Goal: Information Seeking & Learning: Learn about a topic

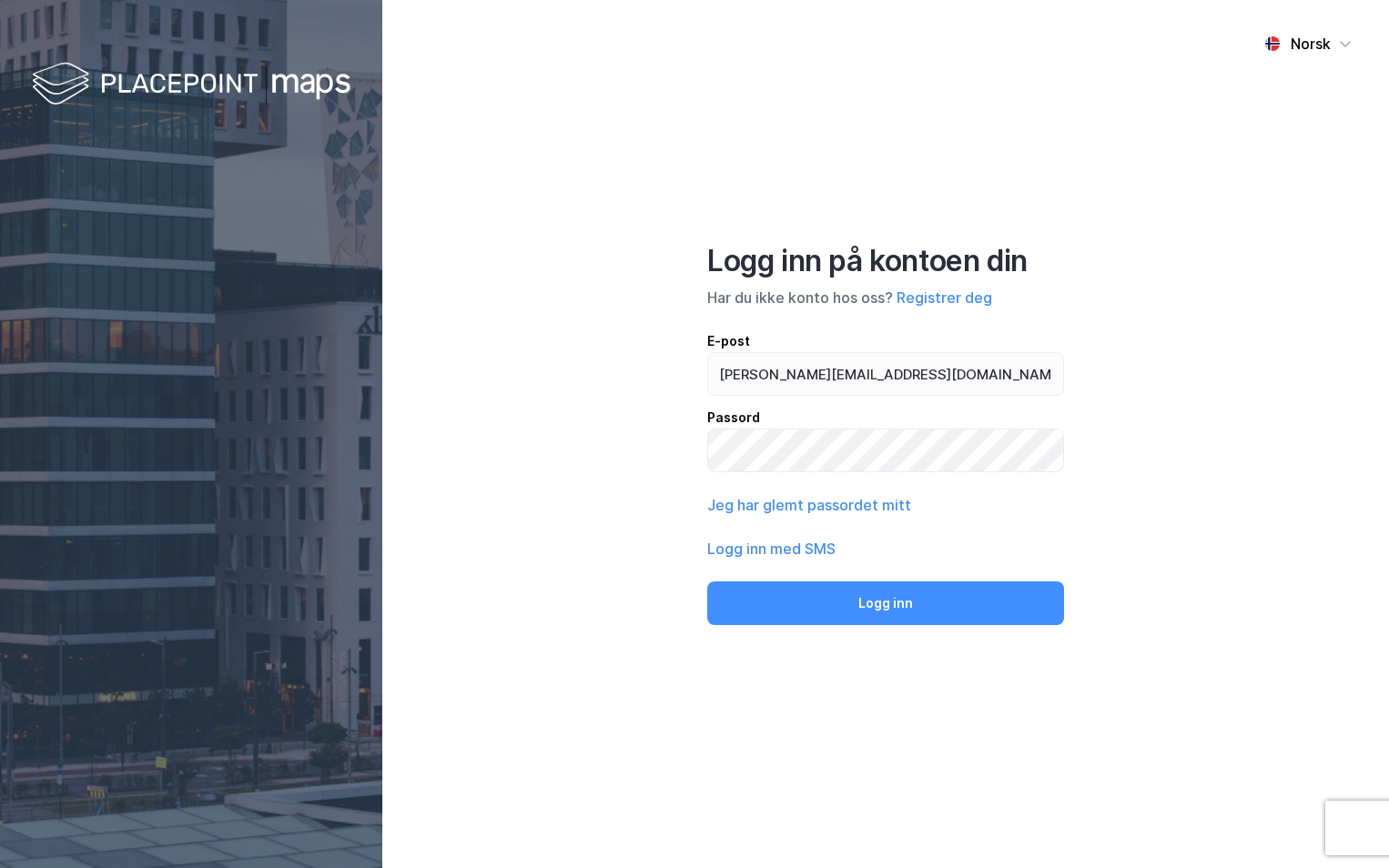
type input "[PERSON_NAME][EMAIL_ADDRESS][DOMAIN_NAME]"
click at [707, 581] on button "Logg inn" at bounding box center [885, 603] width 357 height 43
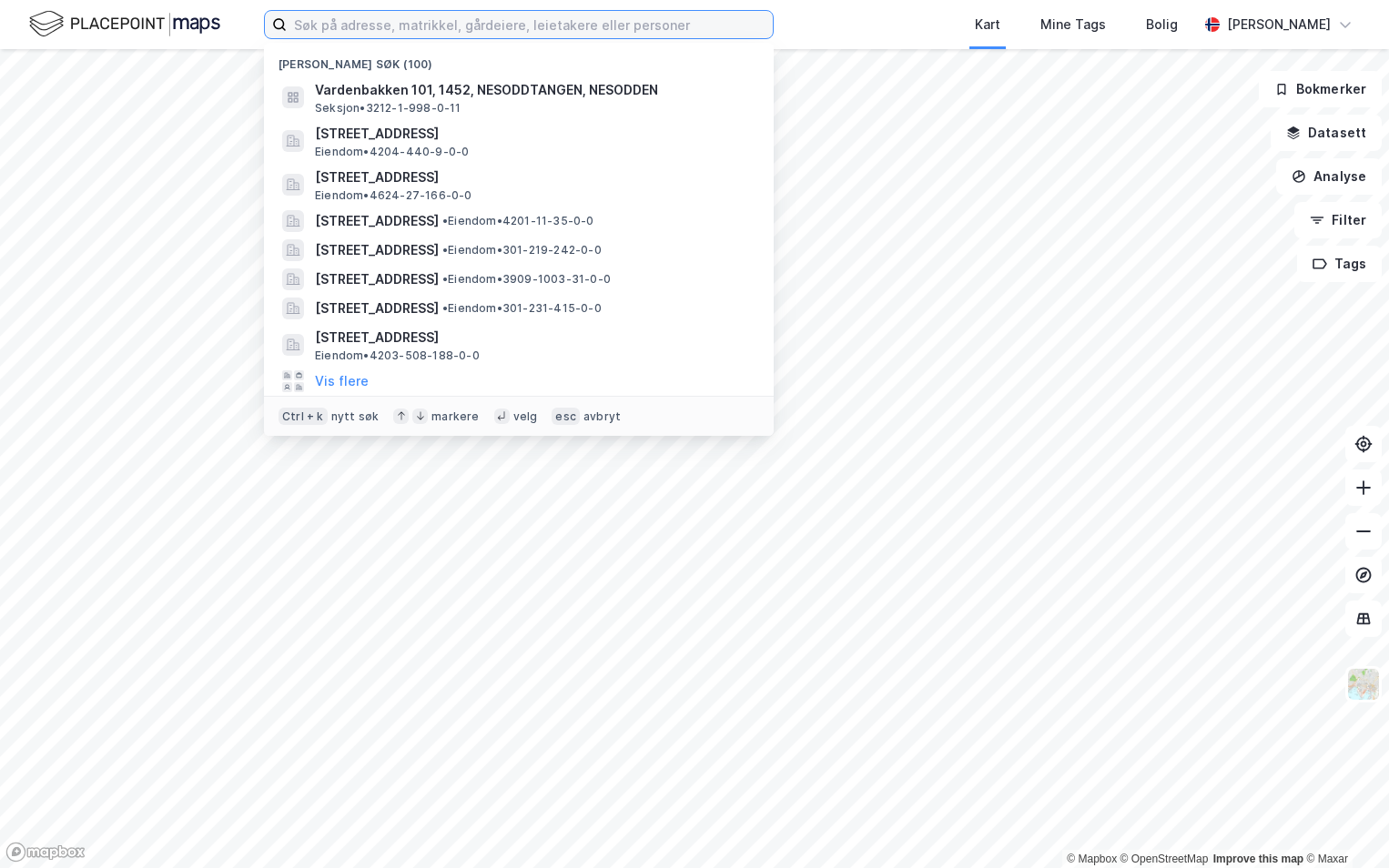
click at [349, 31] on input at bounding box center [530, 25] width 486 height 27
paste input "3205-231/89/0/0"
type input "3205-231/89/0/0"
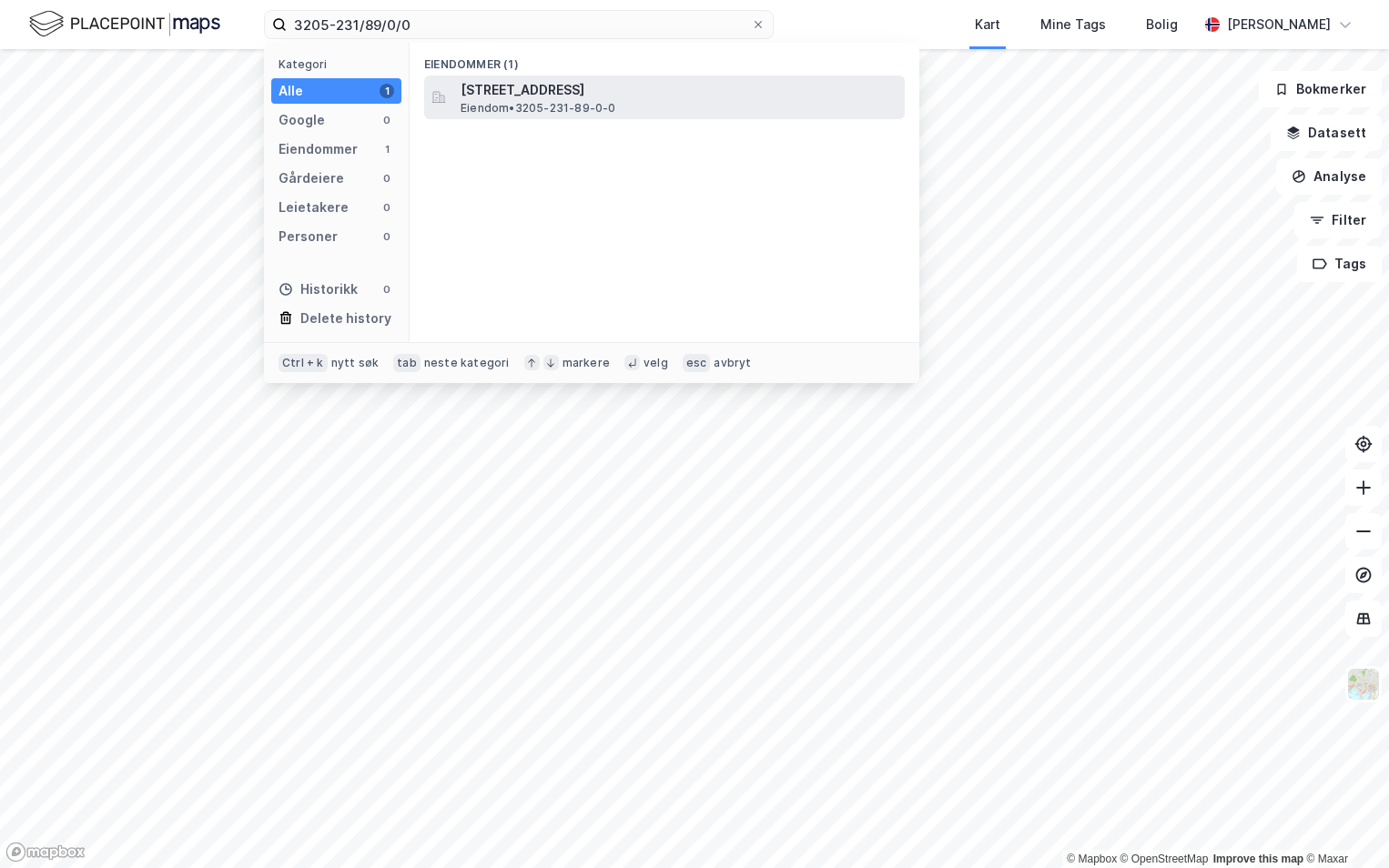
click at [499, 85] on span "[STREET_ADDRESS]" at bounding box center [679, 90] width 437 height 22
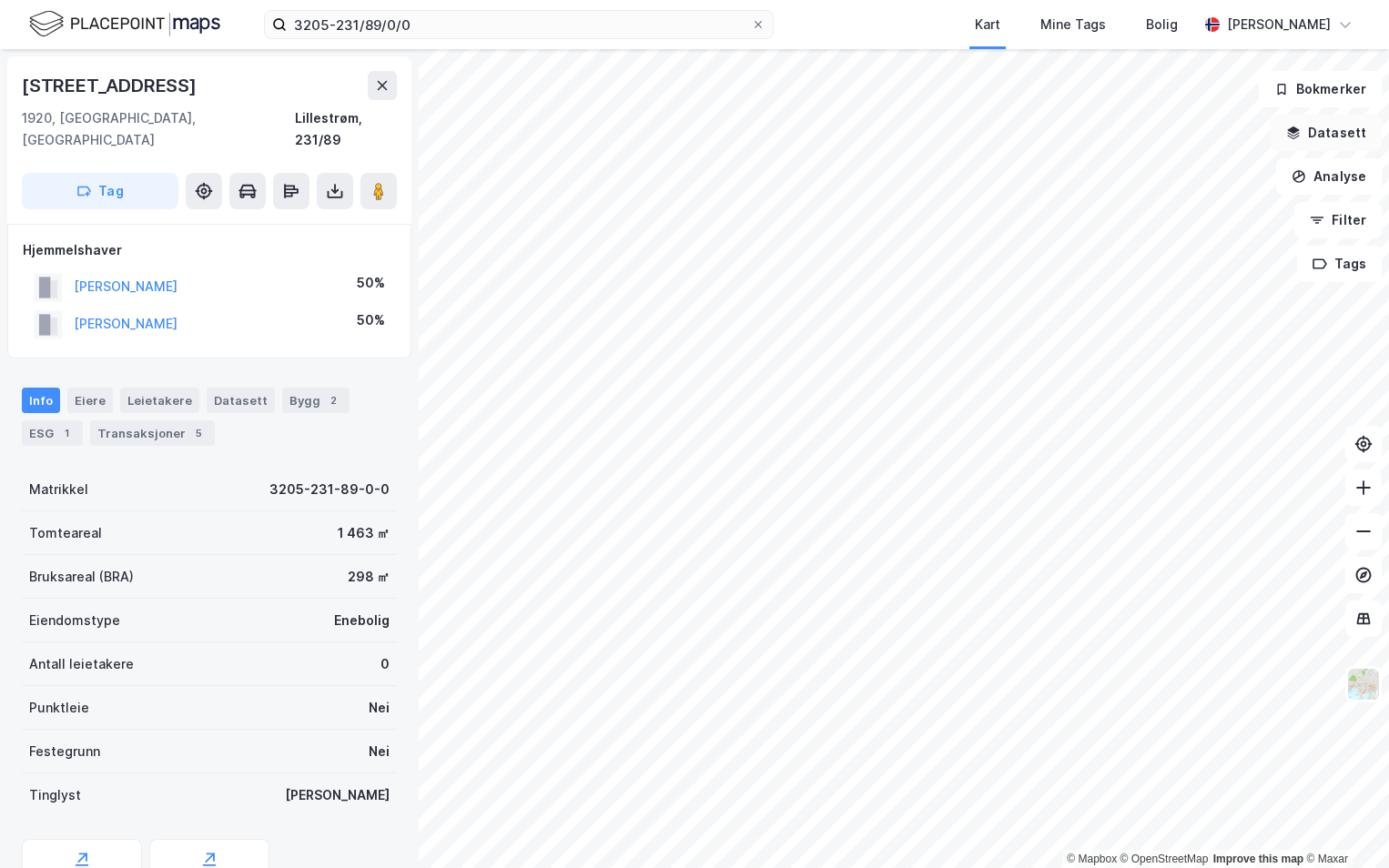
click at [1320, 127] on button "Datasett" at bounding box center [1326, 133] width 111 height 37
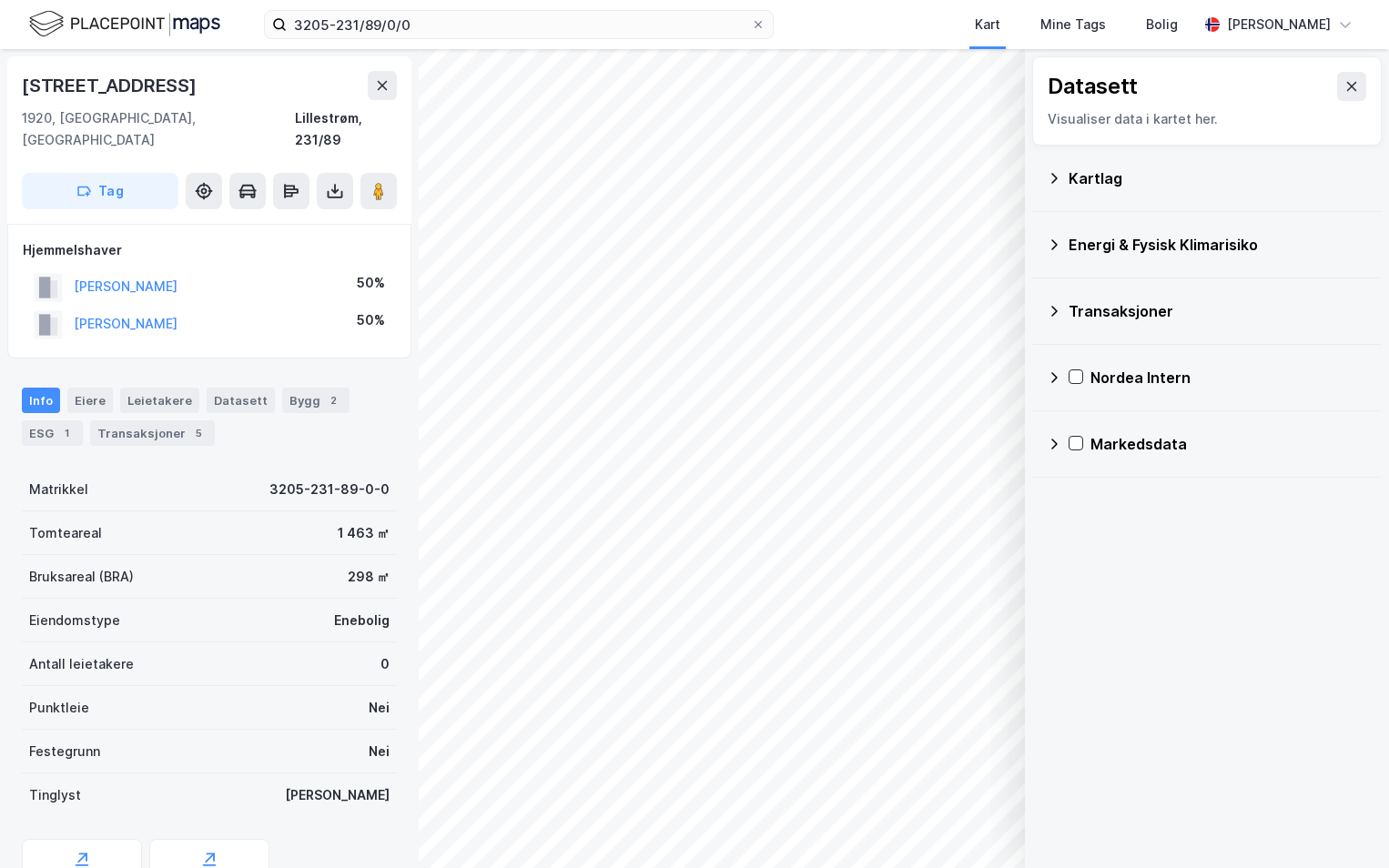
click at [1076, 180] on div "Kartlag" at bounding box center [1217, 178] width 299 height 22
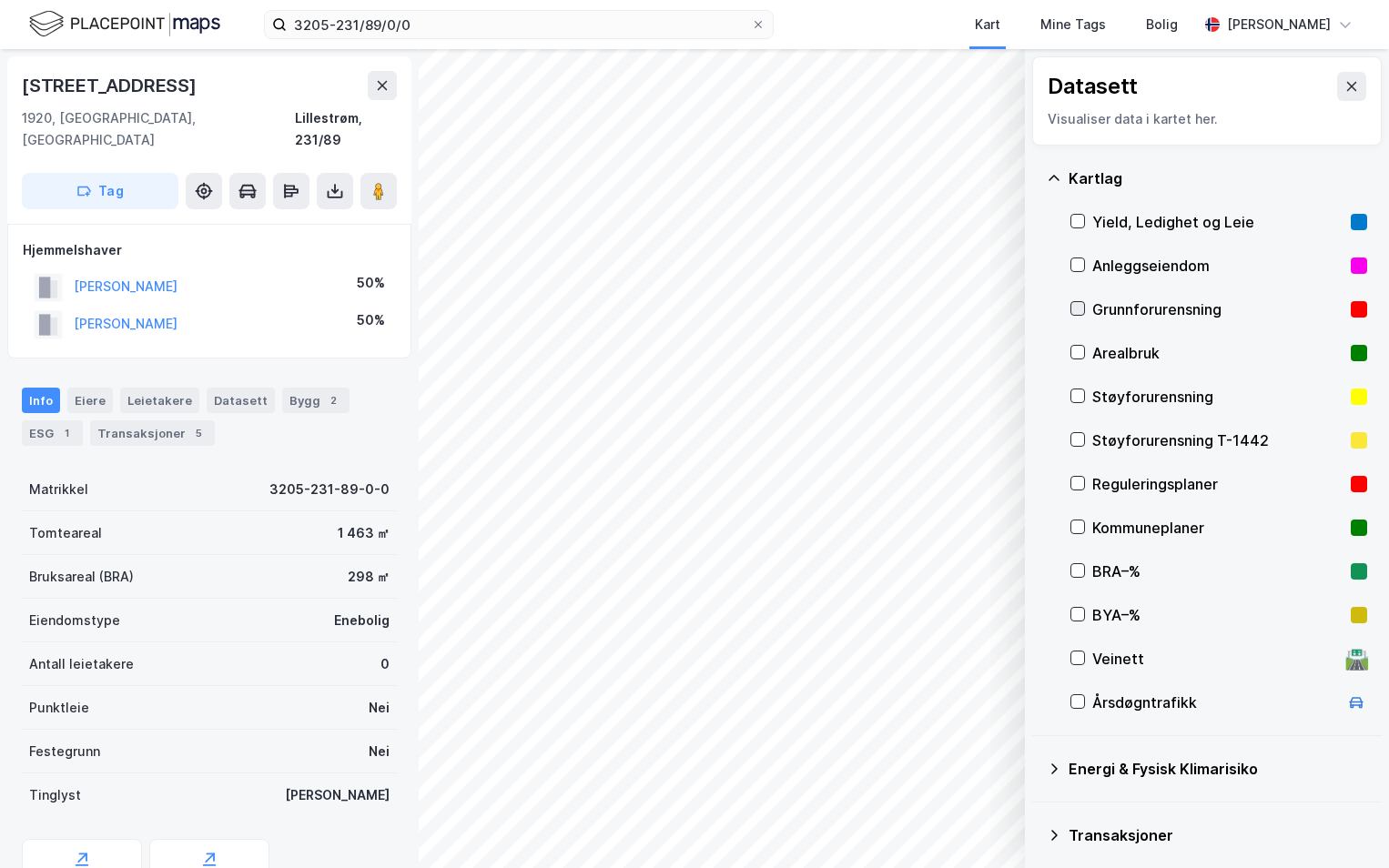
click at [1078, 303] on icon at bounding box center [1078, 309] width 13 height 13
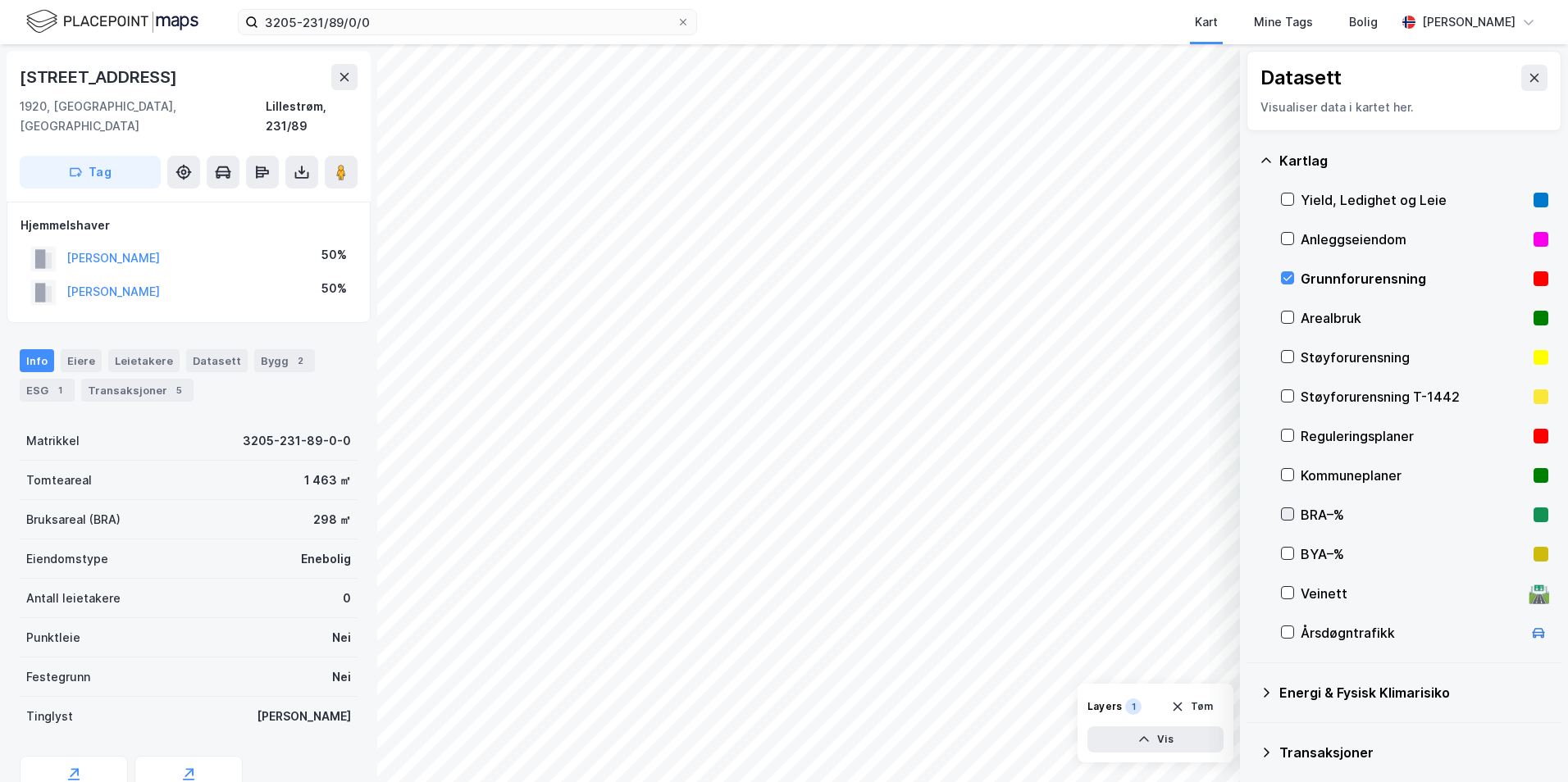
scroll to position [127, 0]
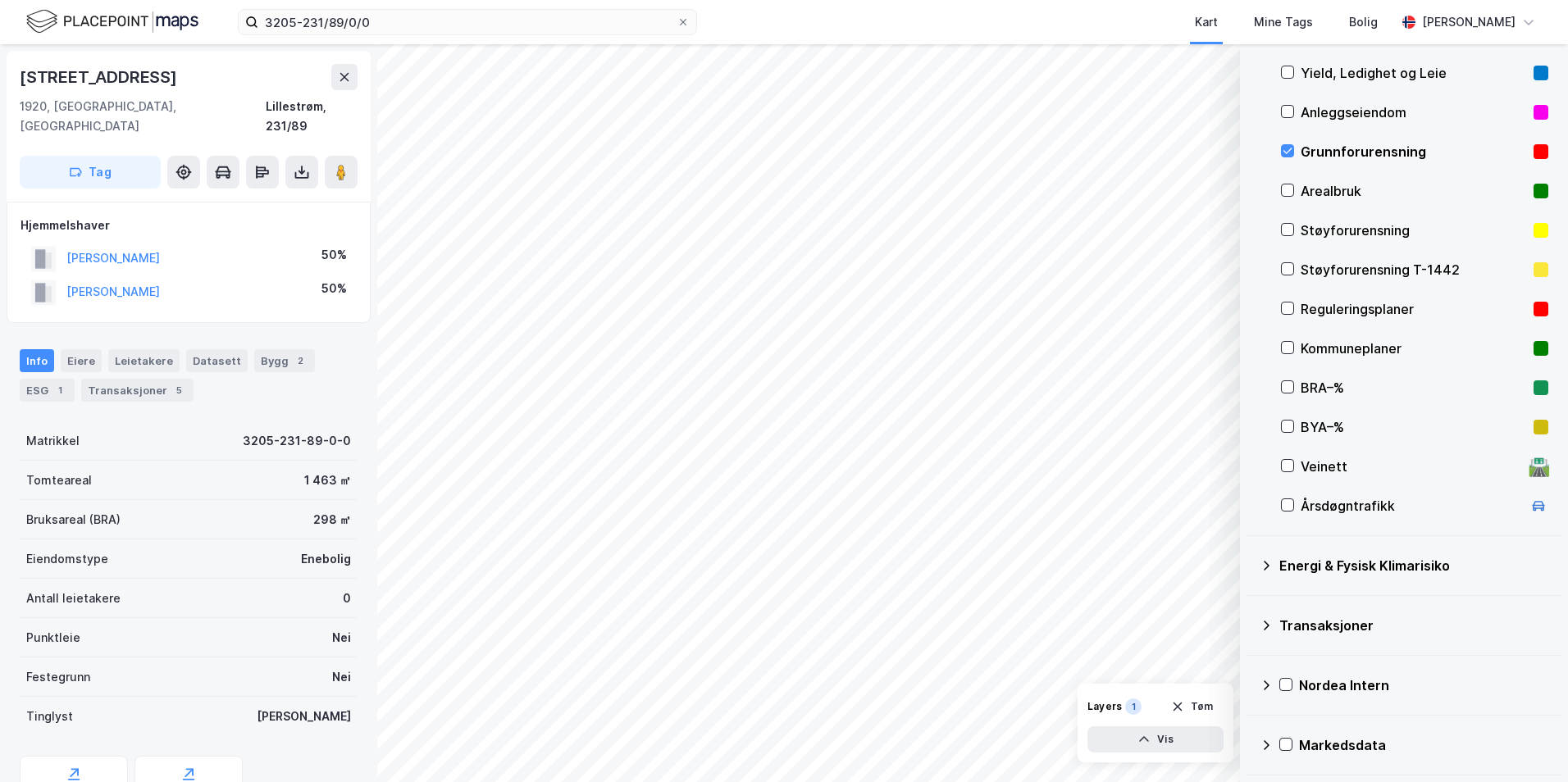
click at [1250, 565] on icon at bounding box center [1265, 565] width 13 height 13
click at [1250, 603] on icon at bounding box center [1307, 605] width 9 height 6
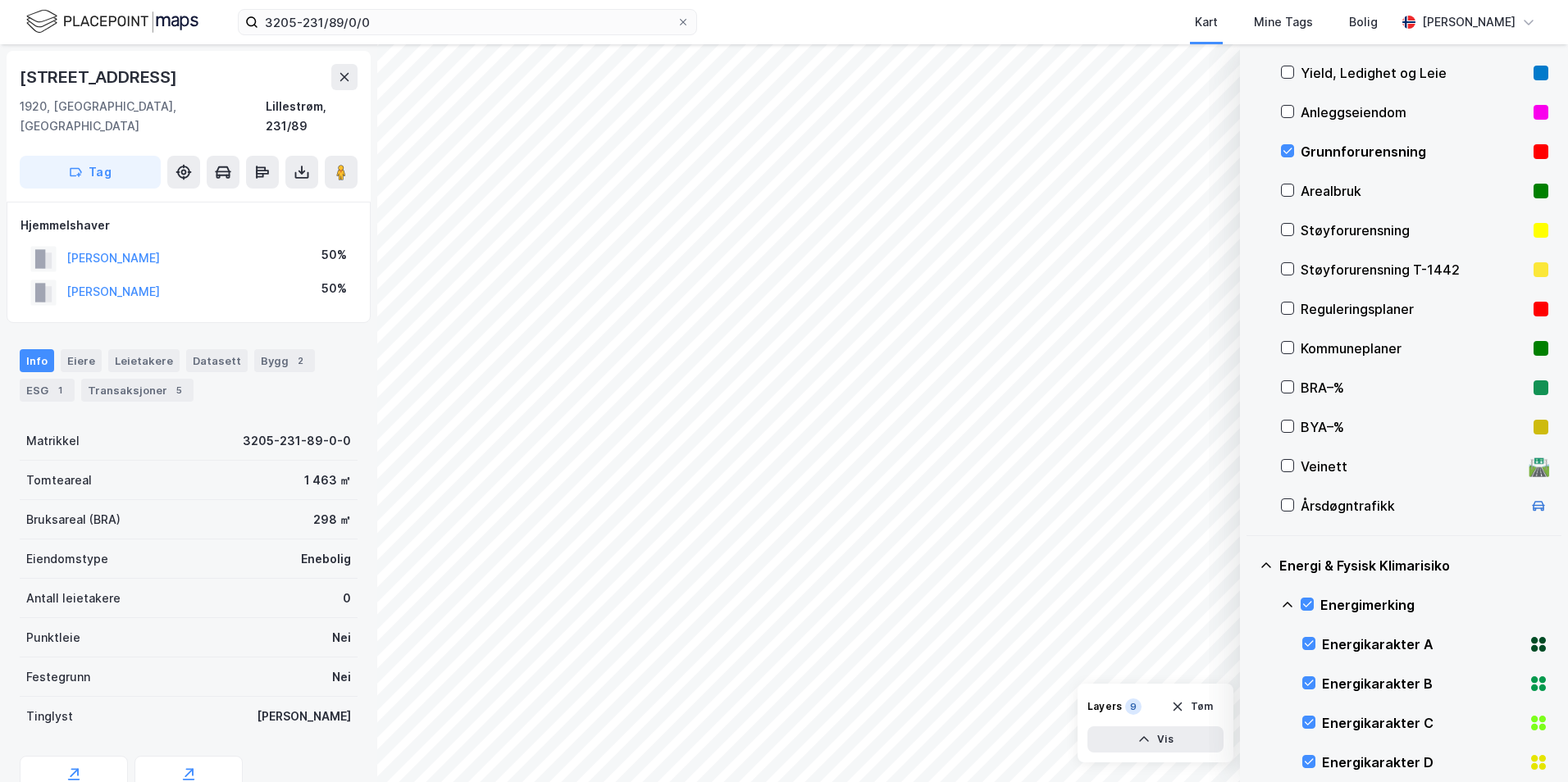
click at [1250, 604] on icon at bounding box center [1287, 605] width 10 height 6
click at [1250, 681] on icon at bounding box center [1307, 684] width 12 height 12
click at [1250, 680] on icon at bounding box center [1287, 684] width 13 height 13
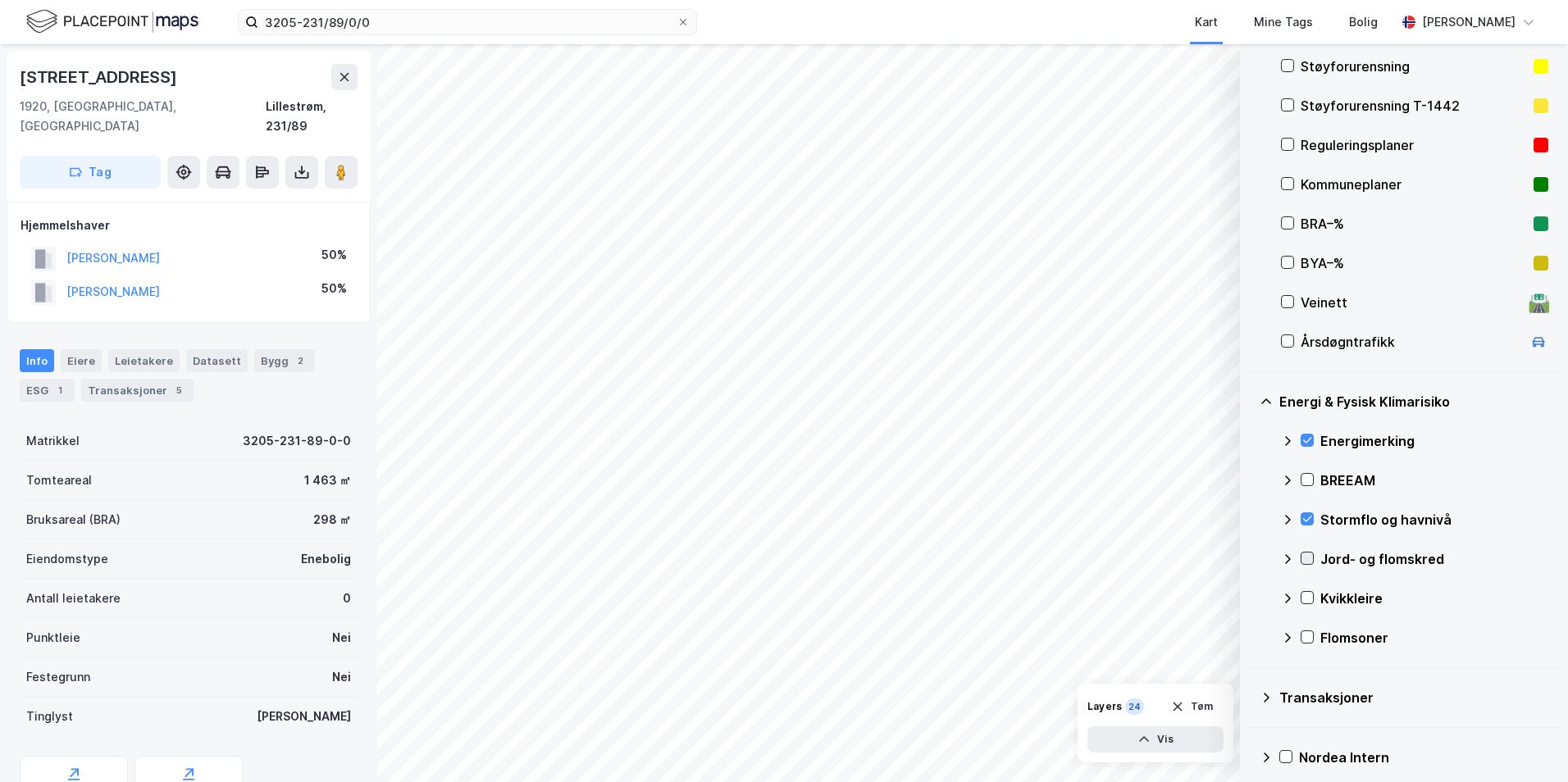
click at [1250, 555] on icon at bounding box center [1307, 559] width 12 height 12
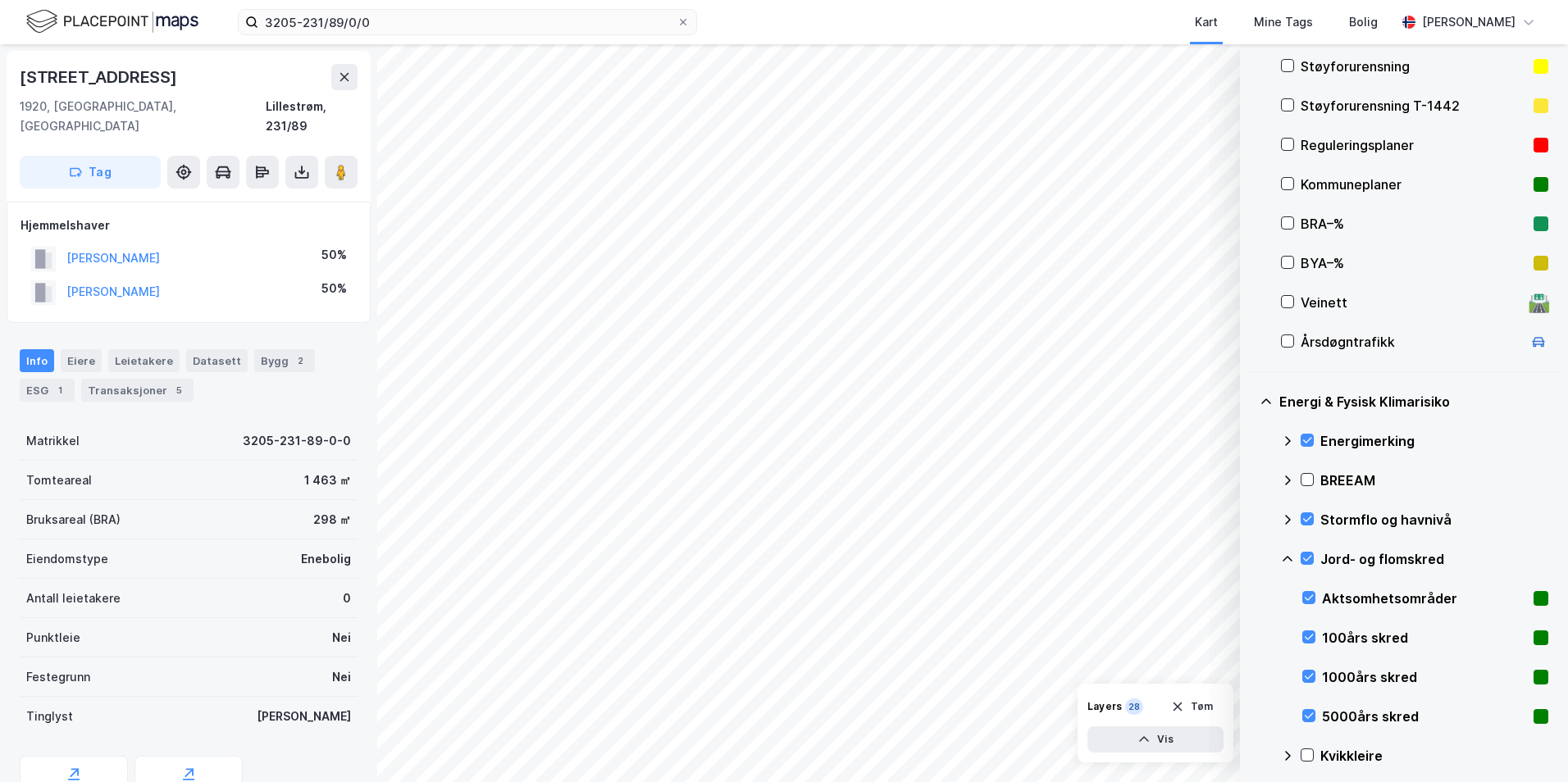
click at [1250, 559] on icon at bounding box center [1287, 559] width 10 height 6
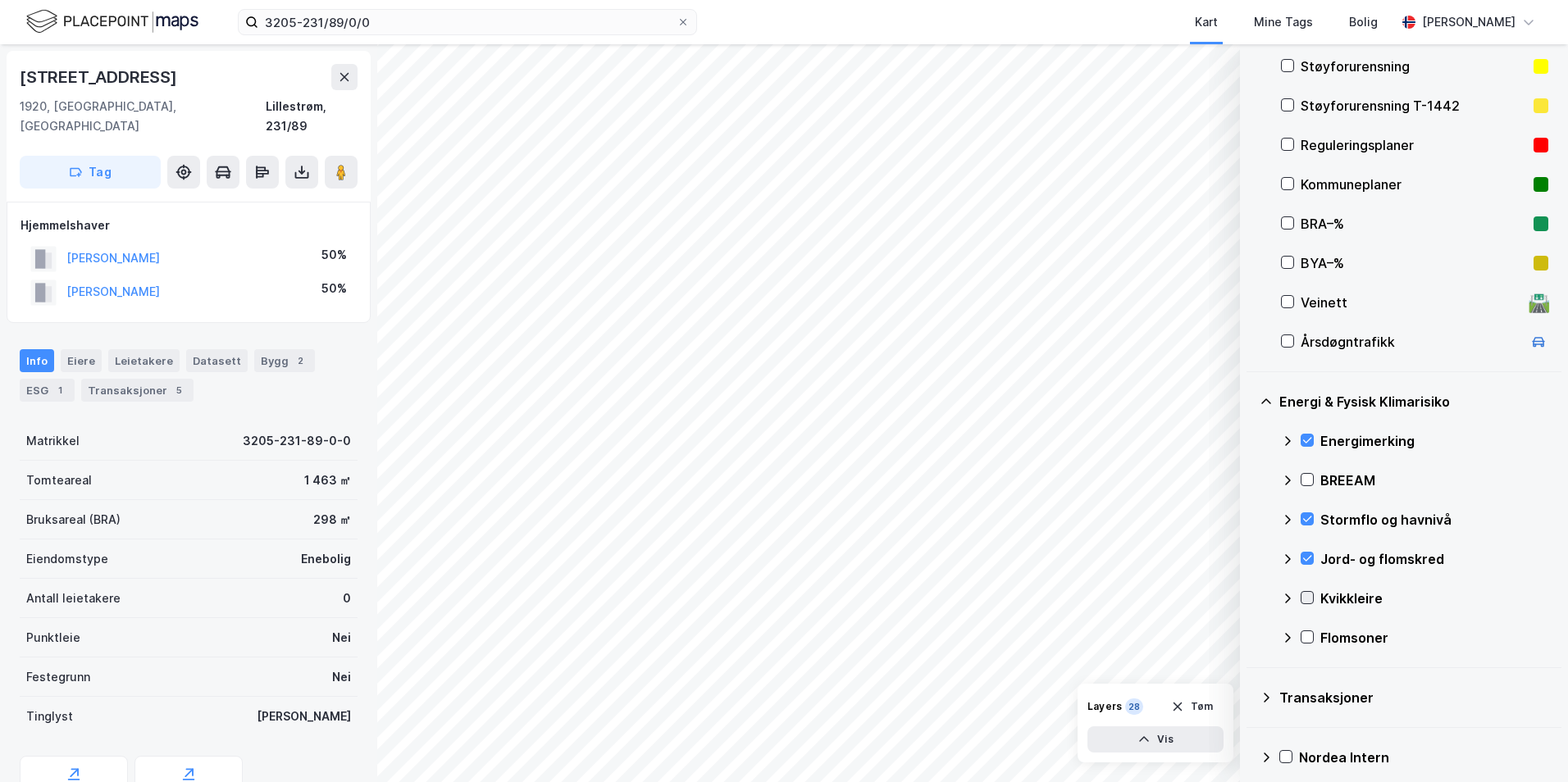
click at [1250, 602] on icon at bounding box center [1307, 598] width 12 height 12
click at [1250, 601] on icon at bounding box center [1287, 598] width 13 height 13
click at [1250, 634] on icon at bounding box center [1307, 638] width 12 height 12
click at [1250, 640] on icon at bounding box center [1287, 638] width 13 height 13
